Goal: Task Accomplishment & Management: Manage account settings

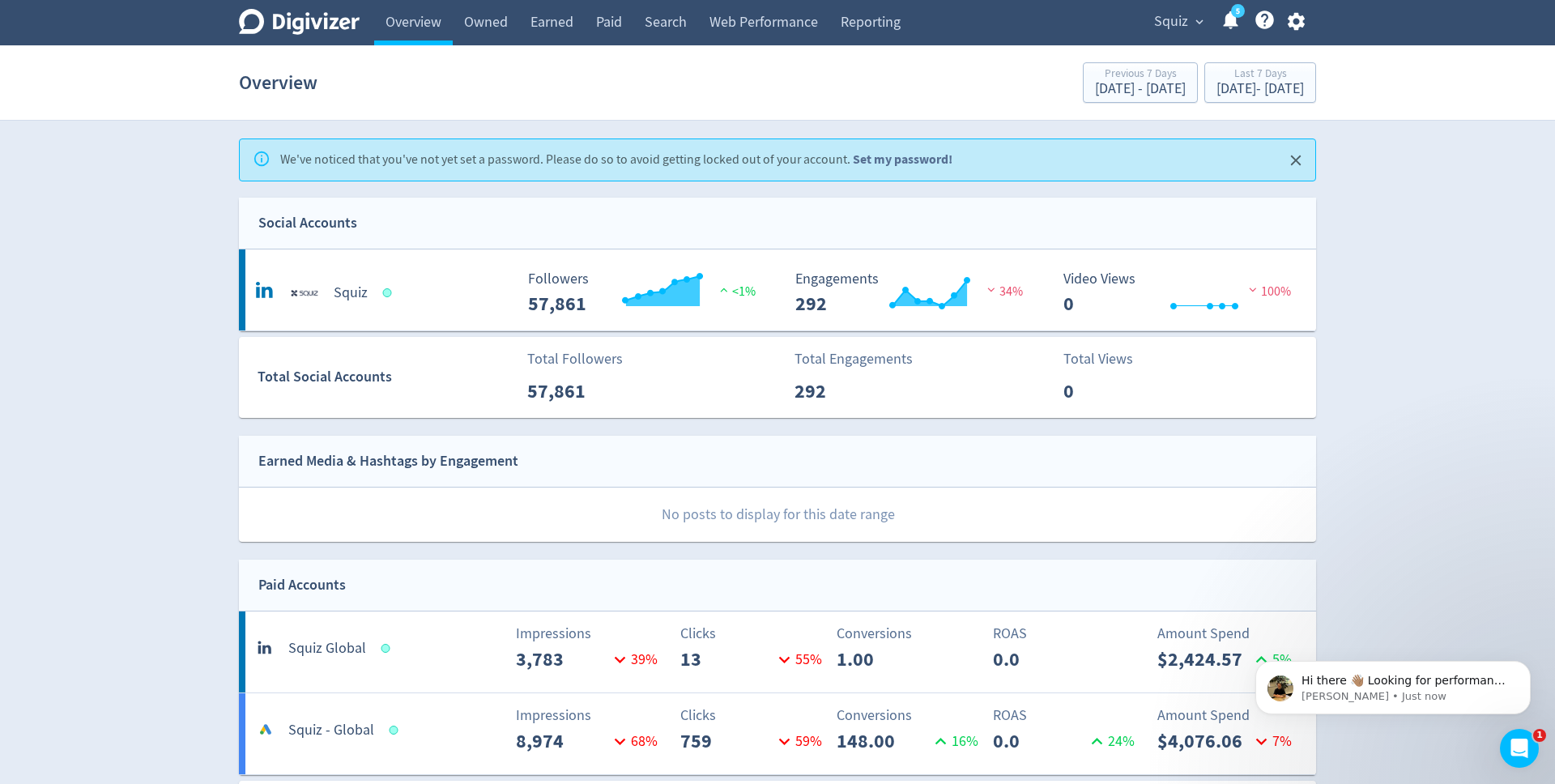
click at [891, 162] on link "Set my password!" at bounding box center [902, 159] width 100 height 17
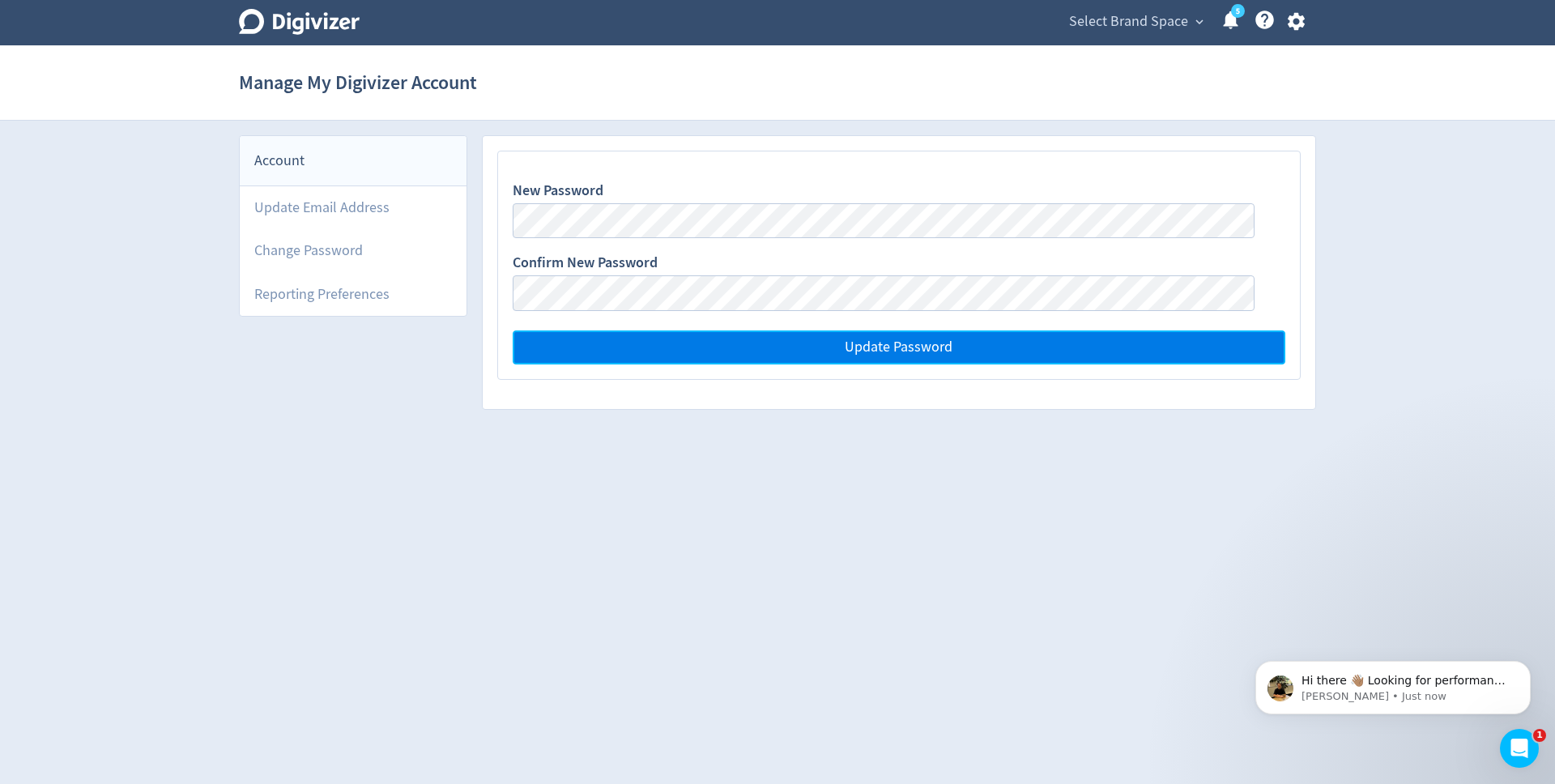
click at [737, 358] on button "Update Password" at bounding box center [899, 347] width 773 height 34
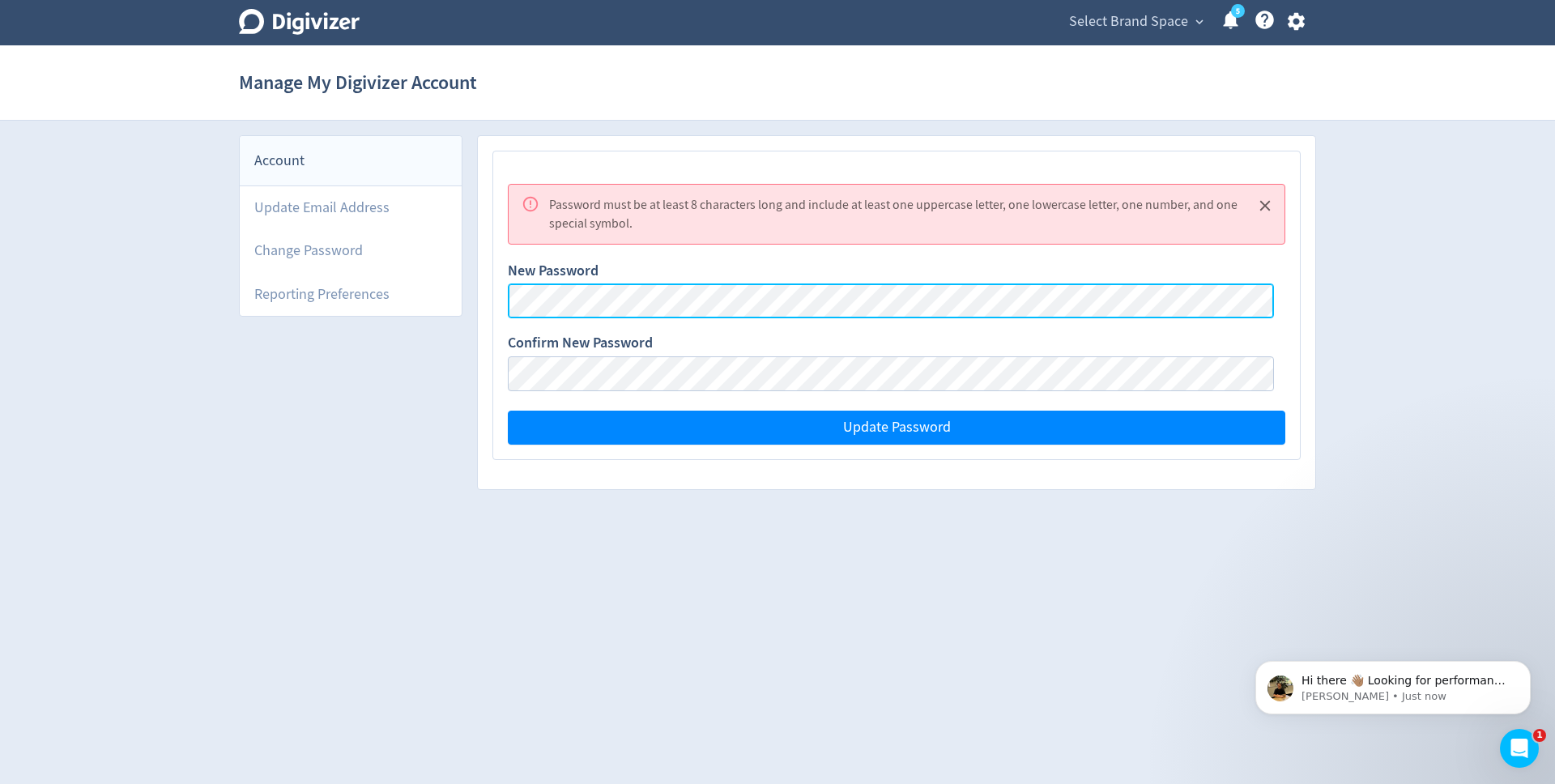
click at [493, 294] on div "Password must be at least 8 characters long and include at least one uppercase …" at bounding box center [896, 312] width 837 height 353
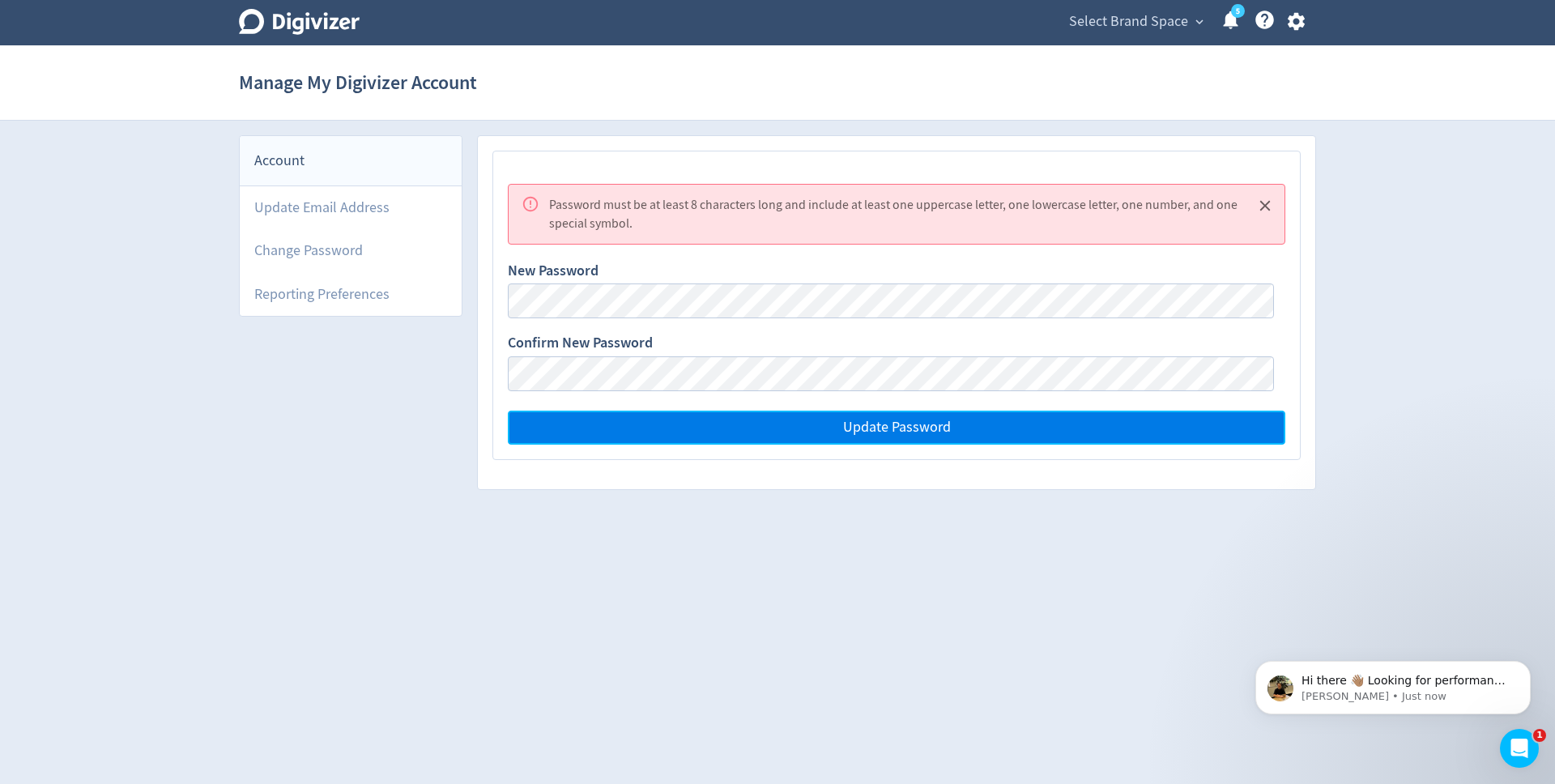
click at [701, 436] on button "Update Password" at bounding box center [896, 428] width 778 height 34
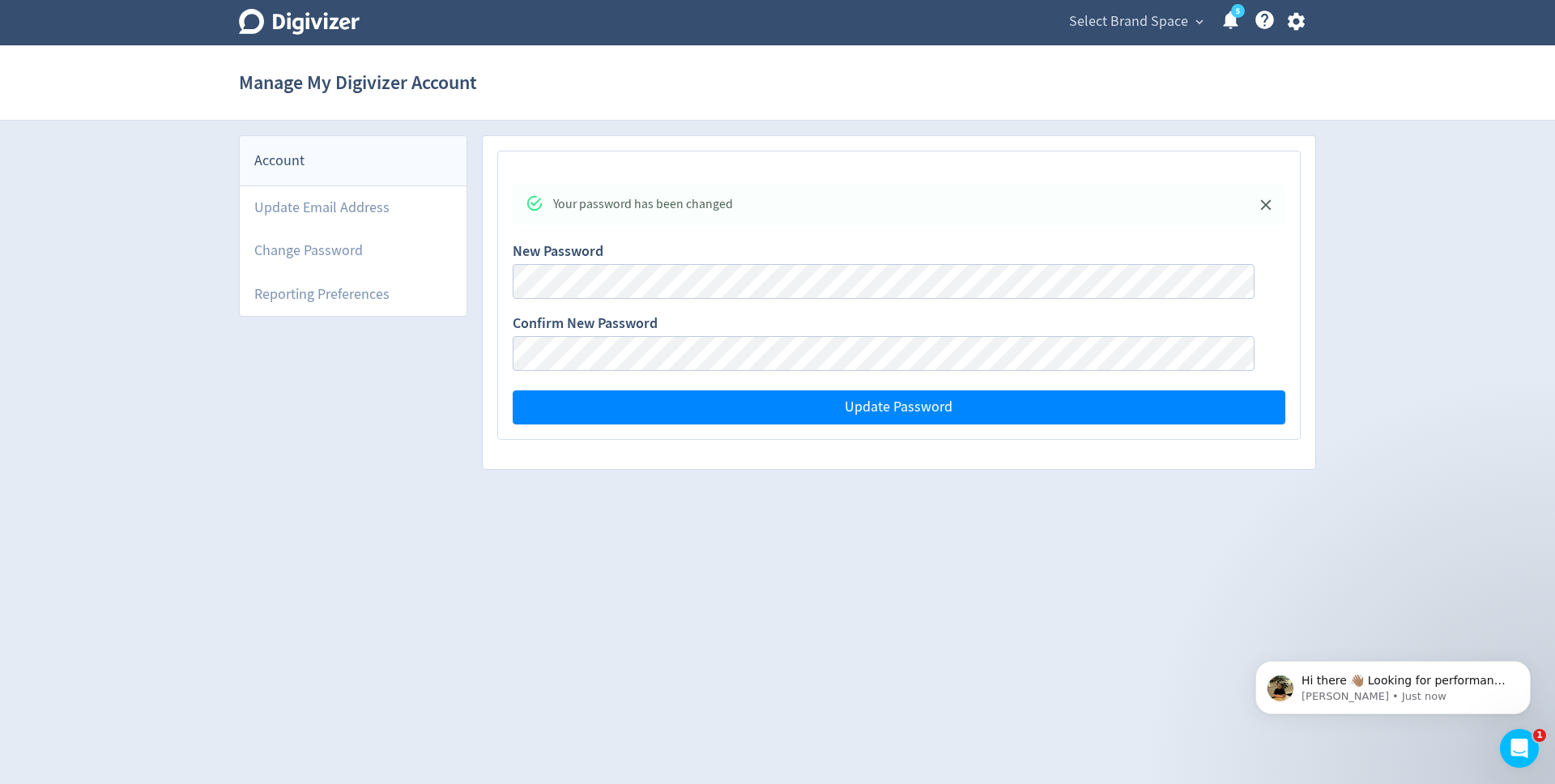
click at [329, 15] on icon "Digivizer Logo" at bounding box center [299, 22] width 121 height 26
